Goal: Task Accomplishment & Management: Complete application form

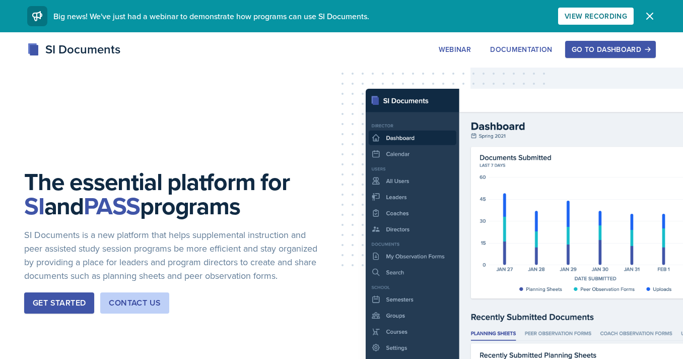
click at [613, 56] on button "Go to Dashboard" at bounding box center [610, 49] width 91 height 17
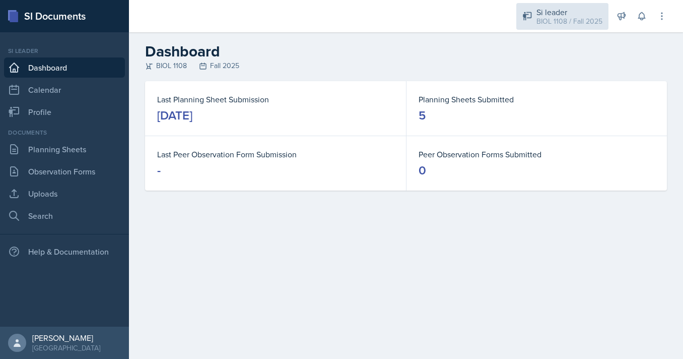
click at [543, 20] on div "BIOL 1108 / Fall 2025" at bounding box center [570, 21] width 66 height 11
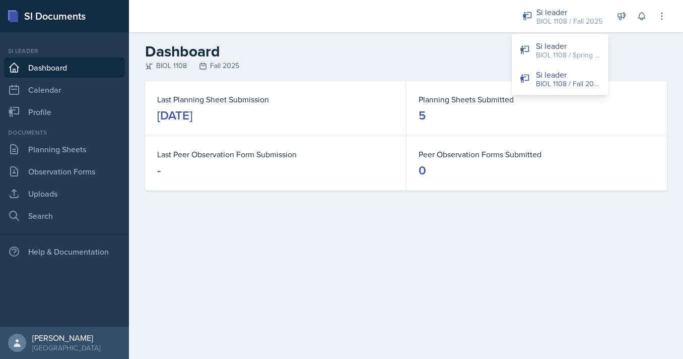
click at [464, 45] on h2 "Dashboard" at bounding box center [406, 51] width 522 height 18
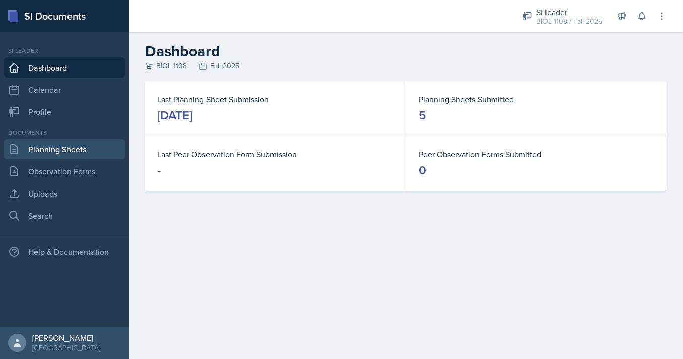
click at [106, 147] on link "Planning Sheets" at bounding box center [64, 149] width 121 height 20
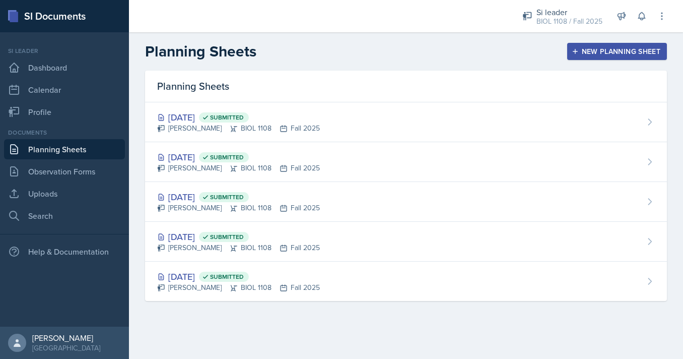
click at [590, 57] on button "New Planning Sheet" at bounding box center [617, 51] width 100 height 17
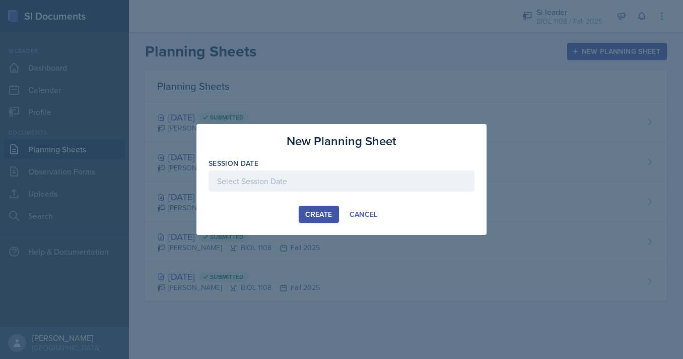
click at [264, 170] on div at bounding box center [342, 180] width 266 height 21
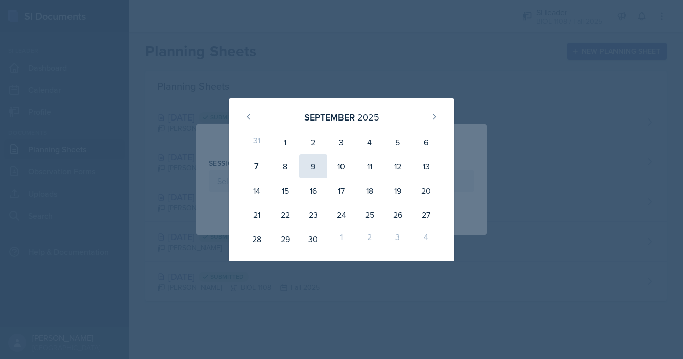
click at [309, 166] on div "9" at bounding box center [313, 166] width 28 height 24
type input "[DATE]"
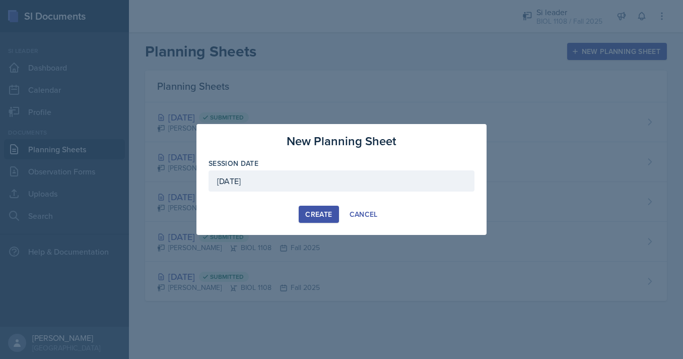
click at [311, 210] on div "Create" at bounding box center [318, 214] width 27 height 8
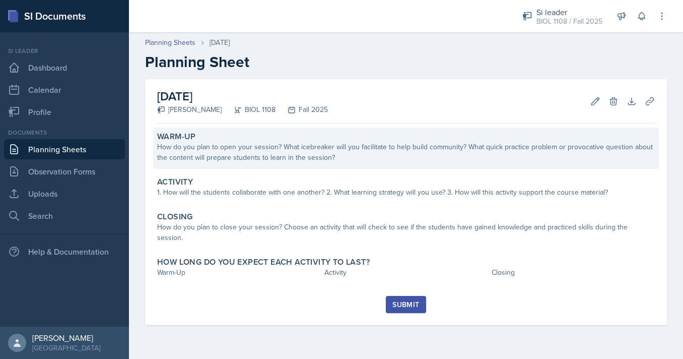
click at [293, 167] on div "Warm-Up How do you plan to open your session? What icebreaker will you facilita…" at bounding box center [406, 147] width 506 height 41
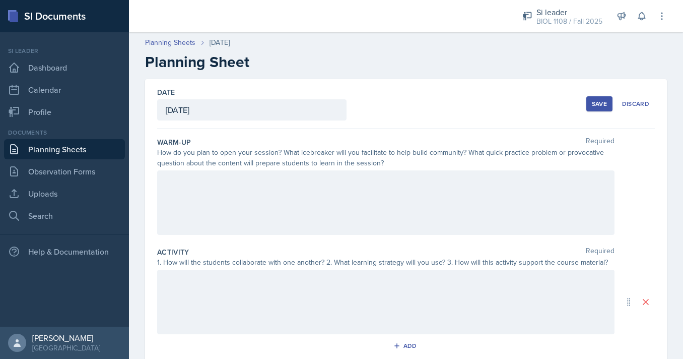
click at [302, 197] on div at bounding box center [386, 202] width 458 height 64
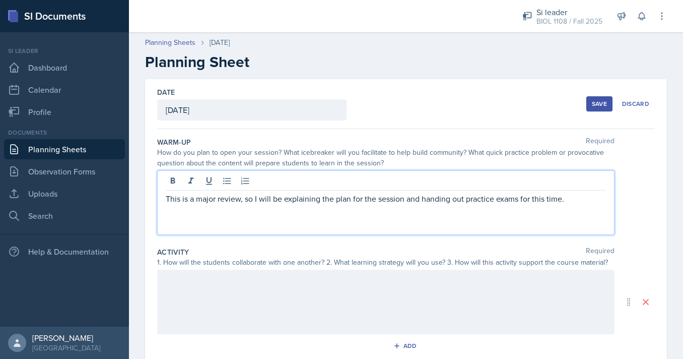
scroll to position [110, 0]
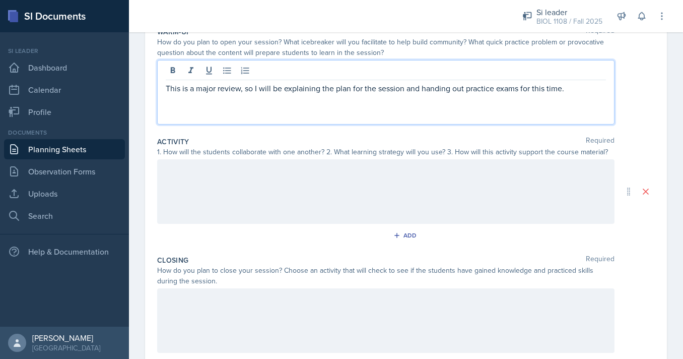
click at [392, 191] on div at bounding box center [386, 191] width 458 height 64
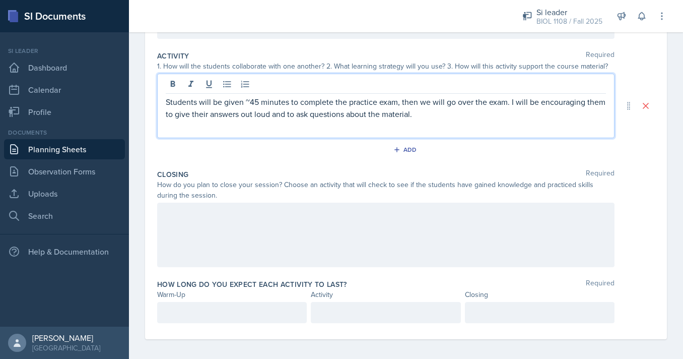
scroll to position [200, 0]
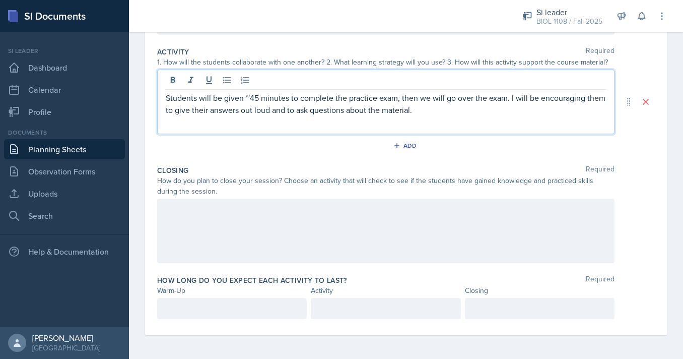
click at [386, 231] on div at bounding box center [386, 231] width 458 height 64
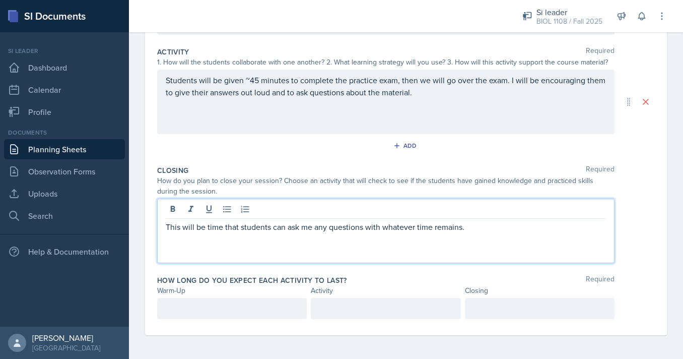
click at [278, 306] on div at bounding box center [232, 308] width 150 height 21
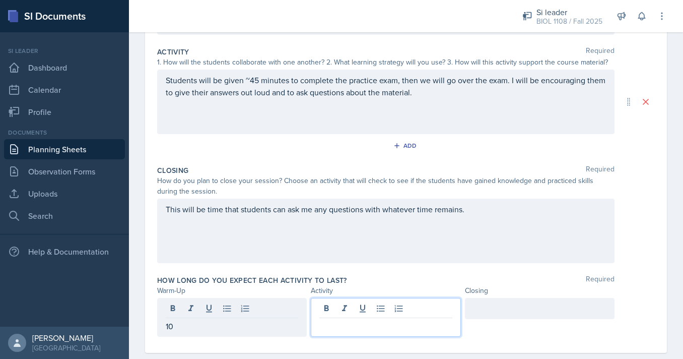
click at [372, 307] on div at bounding box center [386, 317] width 150 height 39
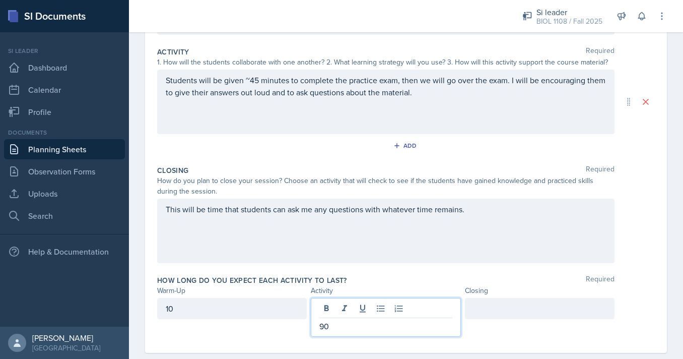
click at [492, 309] on div at bounding box center [540, 308] width 150 height 21
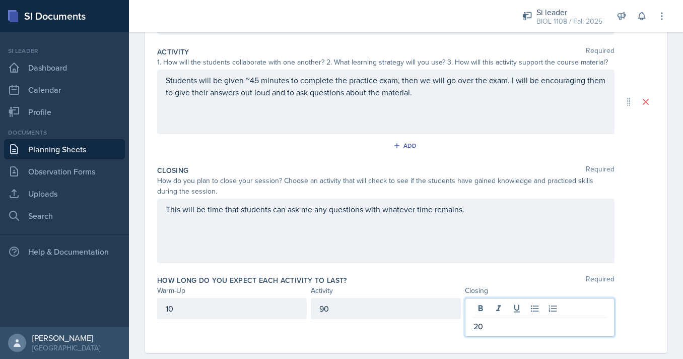
click at [387, 287] on div "Activity" at bounding box center [386, 290] width 150 height 11
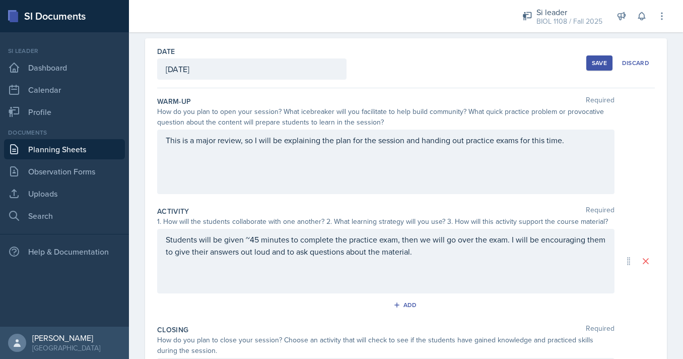
scroll to position [0, 0]
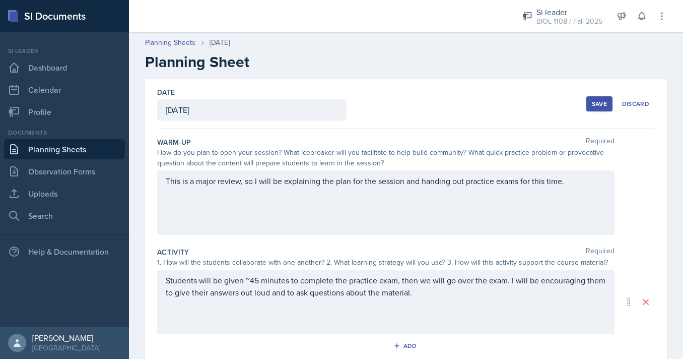
click at [592, 102] on button "Save" at bounding box center [600, 103] width 26 height 15
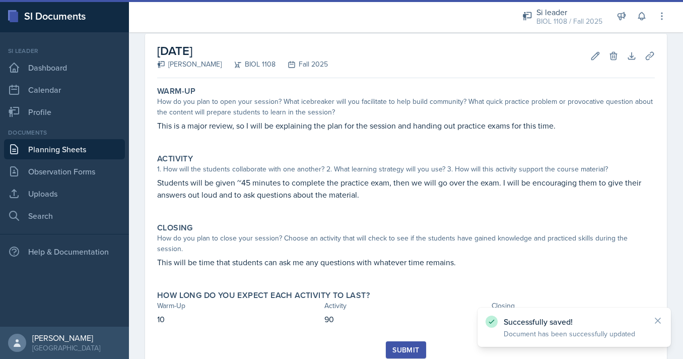
scroll to position [47, 0]
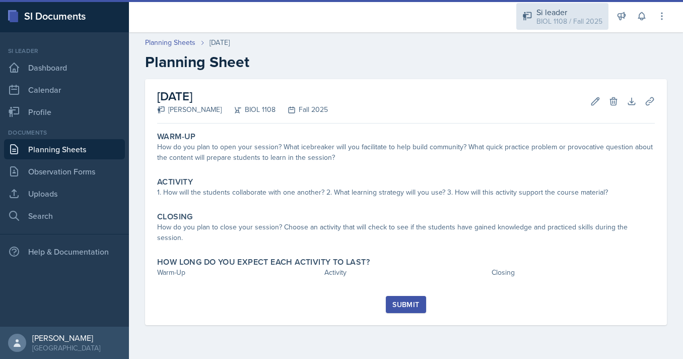
click at [545, 13] on div "Si leader" at bounding box center [570, 12] width 66 height 12
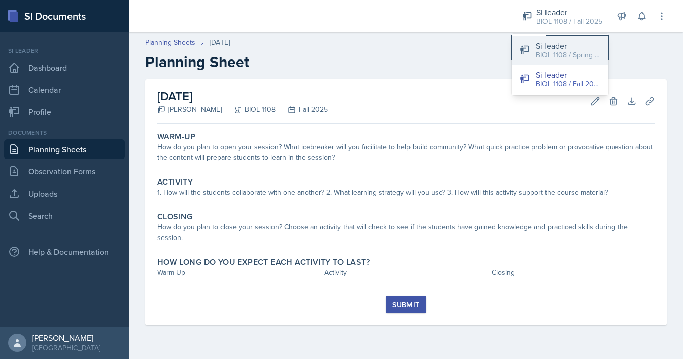
click at [546, 45] on div "Si leader" at bounding box center [568, 46] width 64 height 12
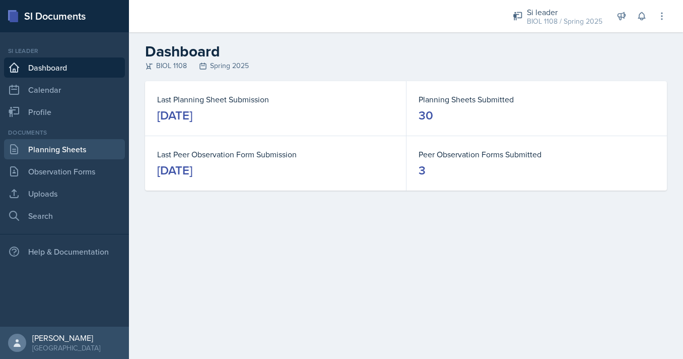
click at [94, 148] on link "Planning Sheets" at bounding box center [64, 149] width 121 height 20
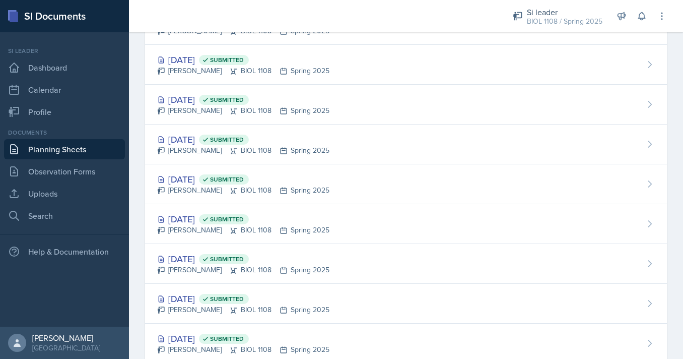
scroll to position [177, 0]
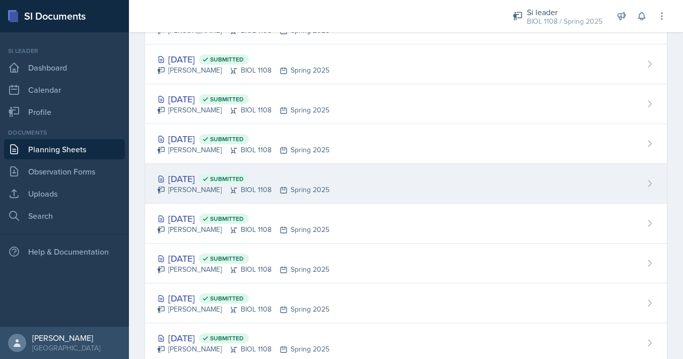
click at [249, 174] on span "Submitted" at bounding box center [224, 179] width 50 height 10
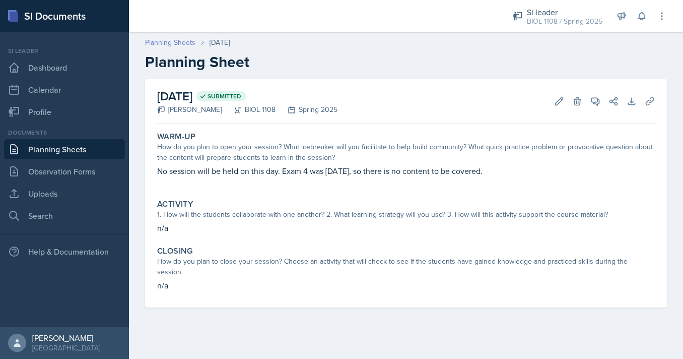
click at [182, 44] on link "Planning Sheets" at bounding box center [170, 42] width 50 height 11
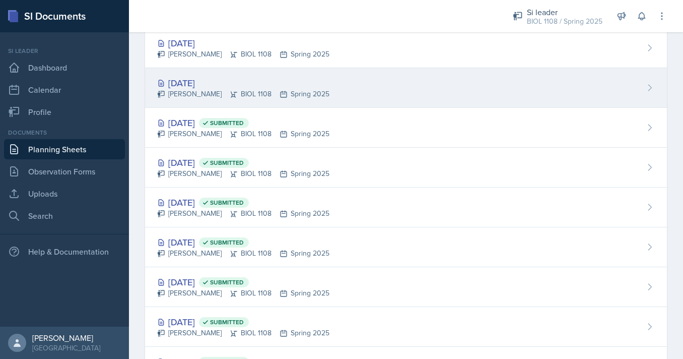
scroll to position [75, 0]
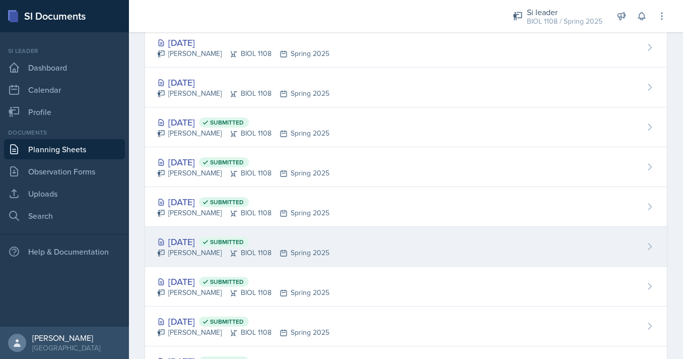
click at [244, 248] on div "[PERSON_NAME] BIOL 1108 Spring 2025" at bounding box center [243, 252] width 172 height 11
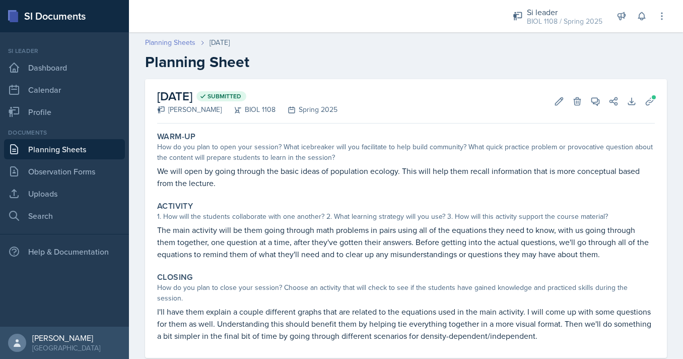
click at [182, 41] on link "Planning Sheets" at bounding box center [170, 42] width 50 height 11
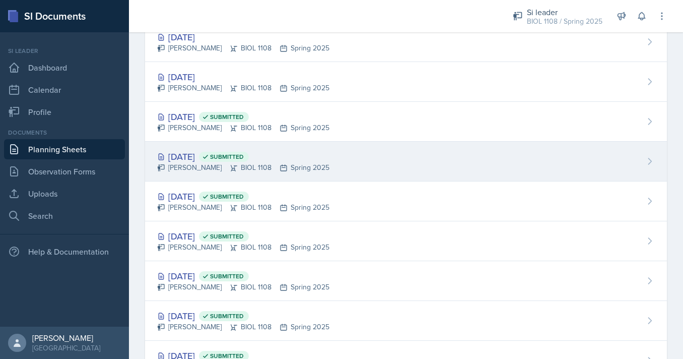
scroll to position [102, 0]
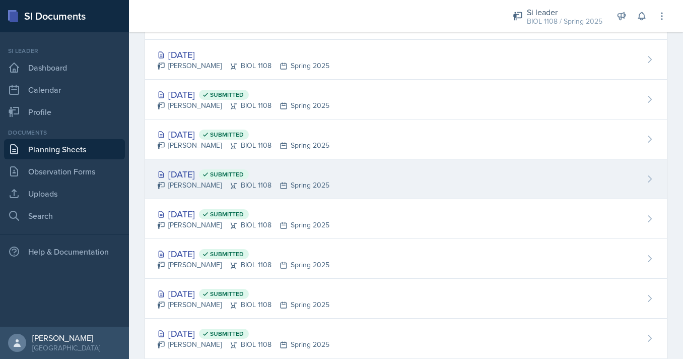
click at [210, 187] on div "Nathan Corrigan BIOL 1108 Spring 2025" at bounding box center [243, 185] width 172 height 11
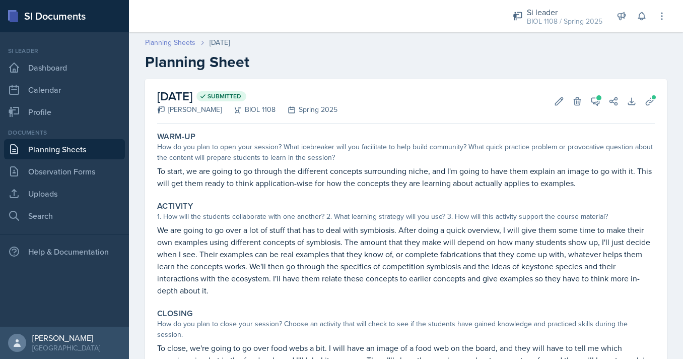
click at [180, 46] on link "Planning Sheets" at bounding box center [170, 42] width 50 height 11
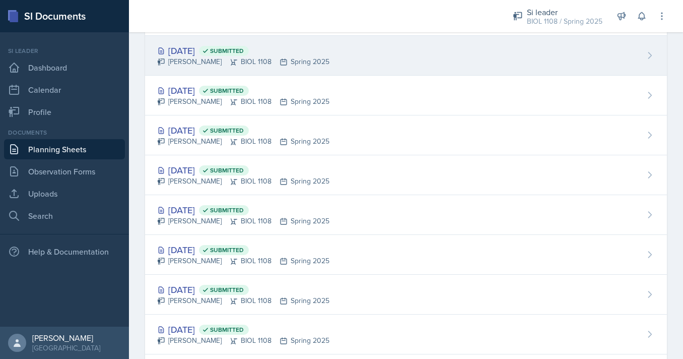
scroll to position [187, 0]
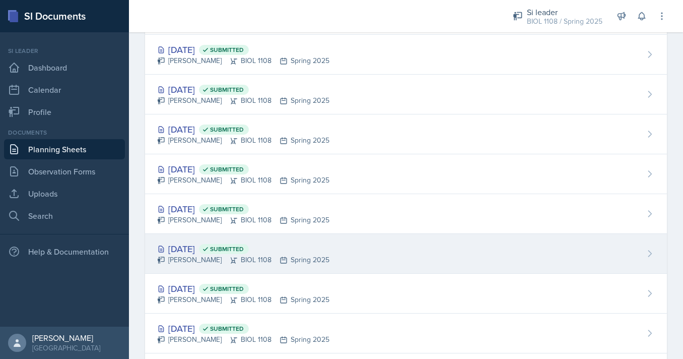
click at [304, 250] on div "Apr 9th, 2025 Submitted" at bounding box center [243, 249] width 172 height 14
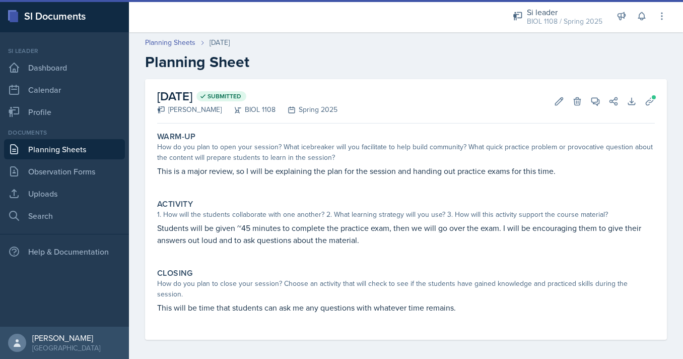
click at [286, 172] on p "This is a major review, so I will be explaining the plan for the session and ha…" at bounding box center [406, 171] width 498 height 12
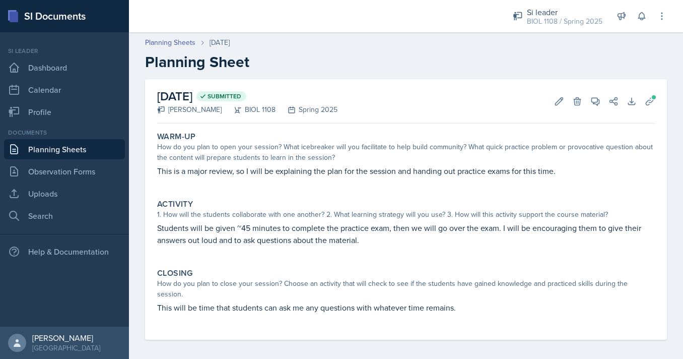
click at [286, 172] on p "This is a major review, so I will be explaining the plan for the session and ha…" at bounding box center [406, 171] width 498 height 12
click at [327, 243] on p "Students will be given ~45 minutes to complete the practice exam, then we will …" at bounding box center [406, 234] width 498 height 24
click at [369, 301] on p "This will be time that students can ask me any questions with whatever time rem…" at bounding box center [406, 307] width 498 height 12
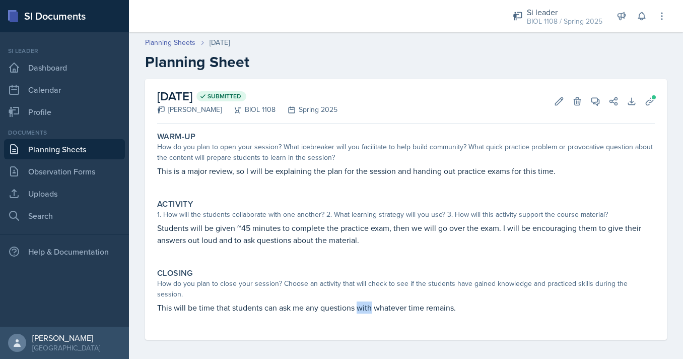
click at [369, 301] on p "This will be time that students can ask me any questions with whatever time rem…" at bounding box center [406, 307] width 498 height 12
